Goal: Transaction & Acquisition: Purchase product/service

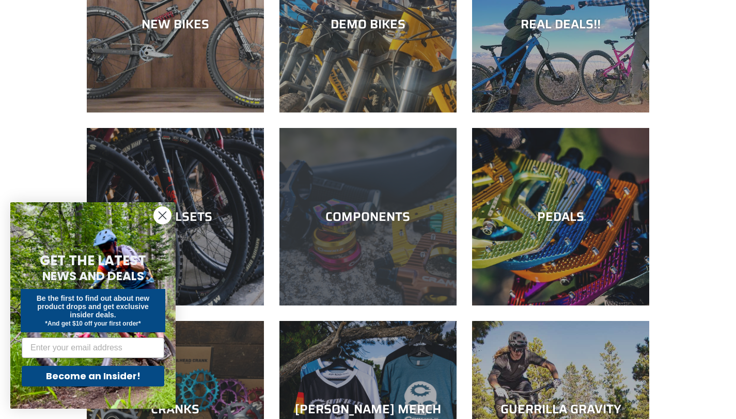
scroll to position [210, 0]
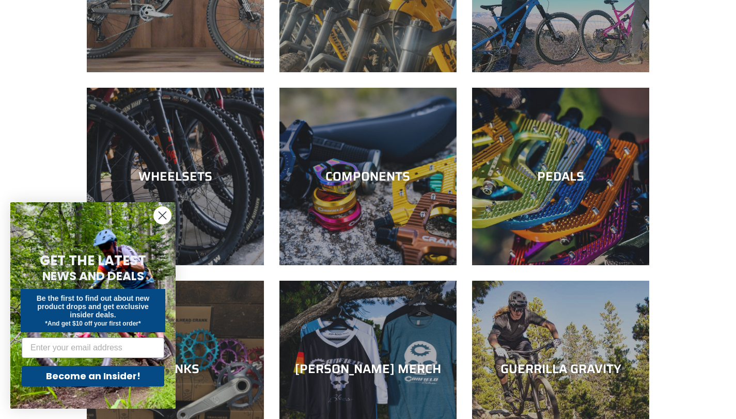
click at [158, 215] on circle "Close dialog" at bounding box center [162, 215] width 17 height 17
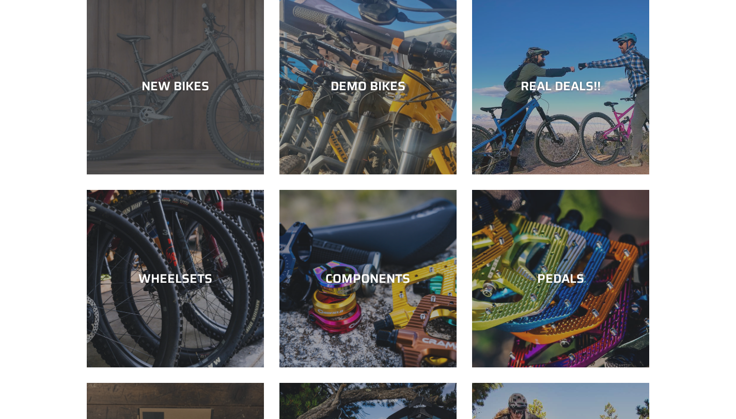
scroll to position [107, 0]
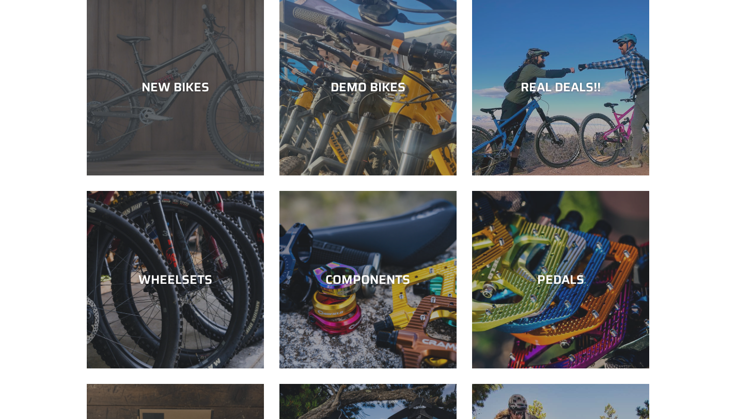
click at [187, 176] on div "NEW BIKES" at bounding box center [175, 176] width 177 height 0
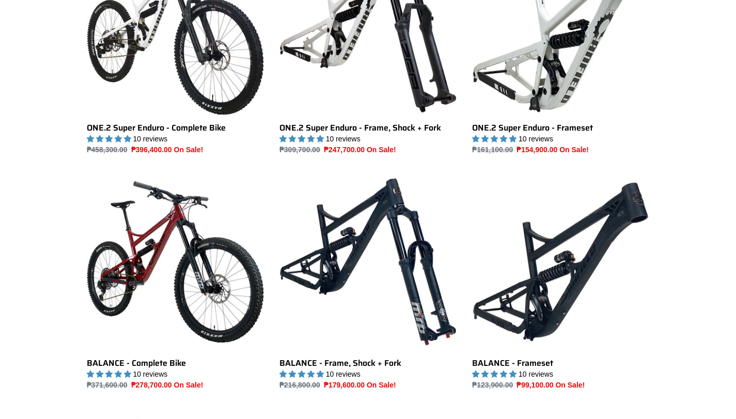
scroll to position [840, 0]
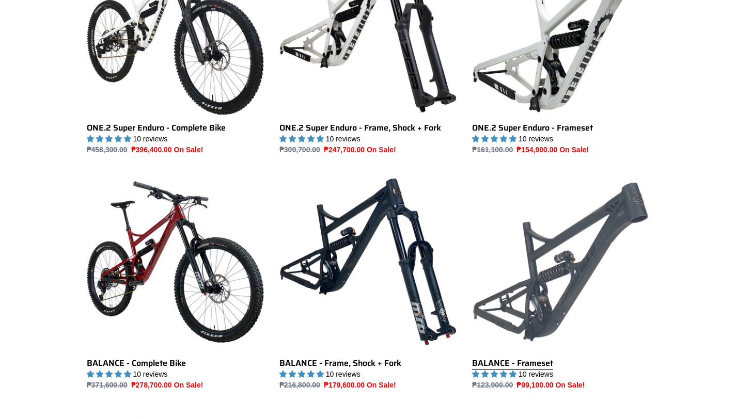
click at [567, 226] on link "BALANCE - Frameset" at bounding box center [560, 281] width 177 height 217
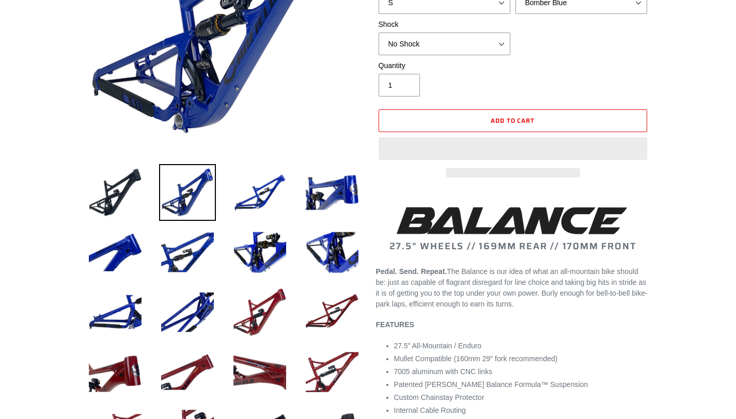
select select "highest-rating"
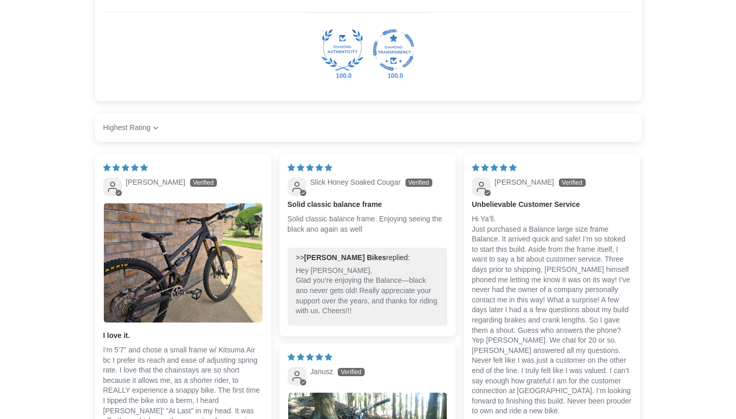
scroll to position [1595, 0]
